Goal: Navigation & Orientation: Find specific page/section

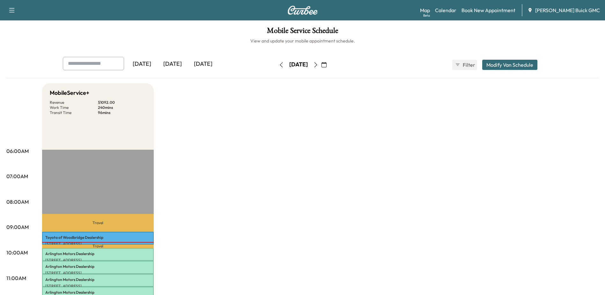
click at [318, 65] on icon "button" at bounding box center [315, 64] width 5 height 5
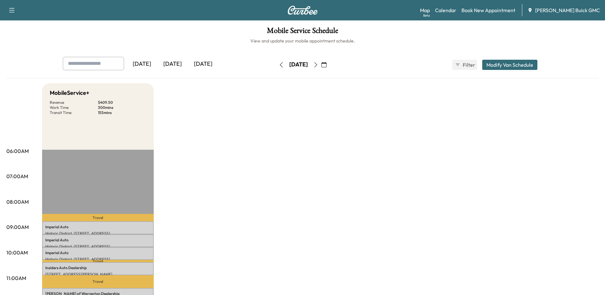
click at [318, 65] on icon "button" at bounding box center [315, 64] width 5 height 5
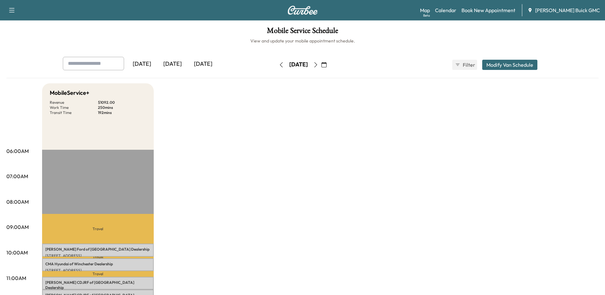
click at [318, 64] on icon "button" at bounding box center [315, 64] width 5 height 5
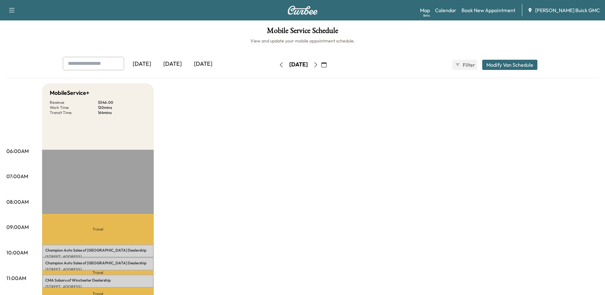
click at [318, 67] on icon "button" at bounding box center [315, 64] width 5 height 5
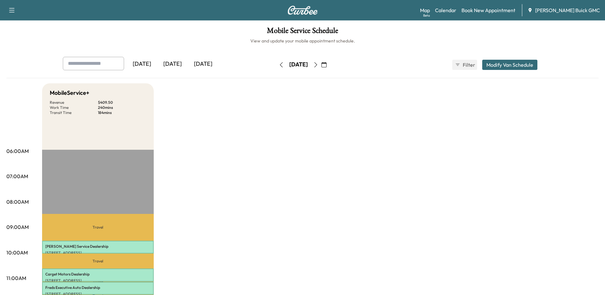
click at [318, 63] on icon "button" at bounding box center [315, 64] width 5 height 5
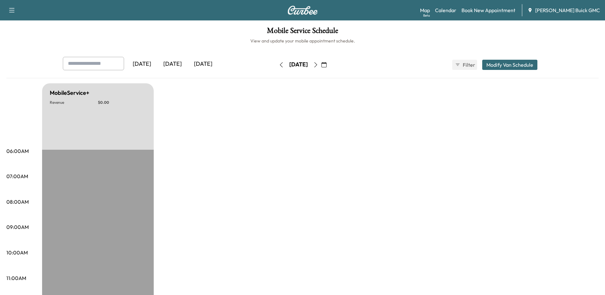
click at [279, 65] on icon "button" at bounding box center [281, 64] width 5 height 5
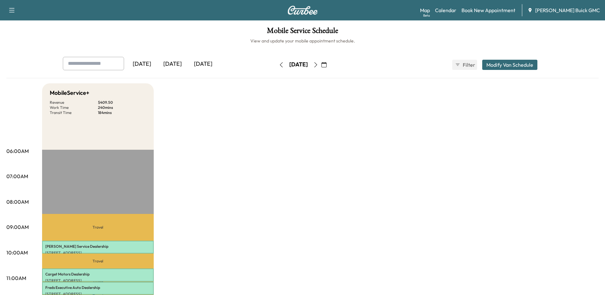
click at [279, 64] on icon "button" at bounding box center [281, 64] width 5 height 5
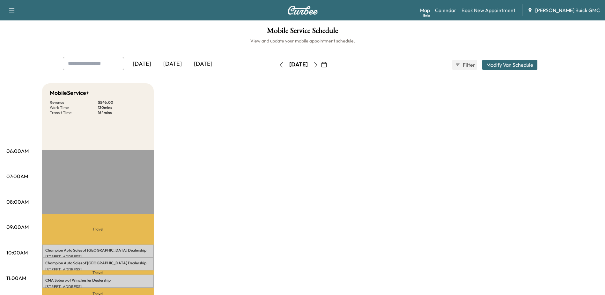
click at [279, 63] on icon "button" at bounding box center [281, 64] width 5 height 5
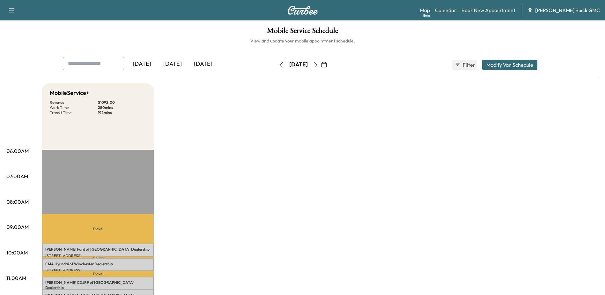
click at [276, 68] on button "button" at bounding box center [281, 65] width 11 height 10
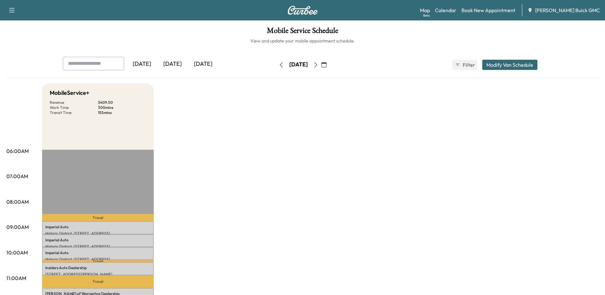
click at [279, 64] on icon "button" at bounding box center [281, 64] width 5 height 5
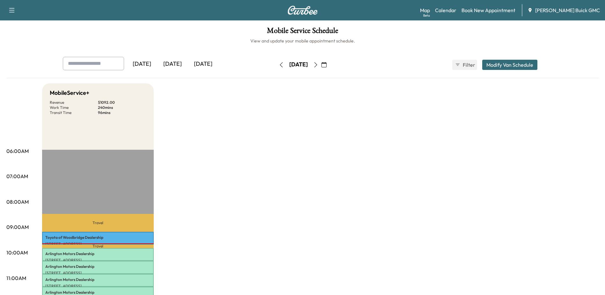
click at [318, 64] on icon "button" at bounding box center [315, 64] width 5 height 5
